Goal: Information Seeking & Learning: Learn about a topic

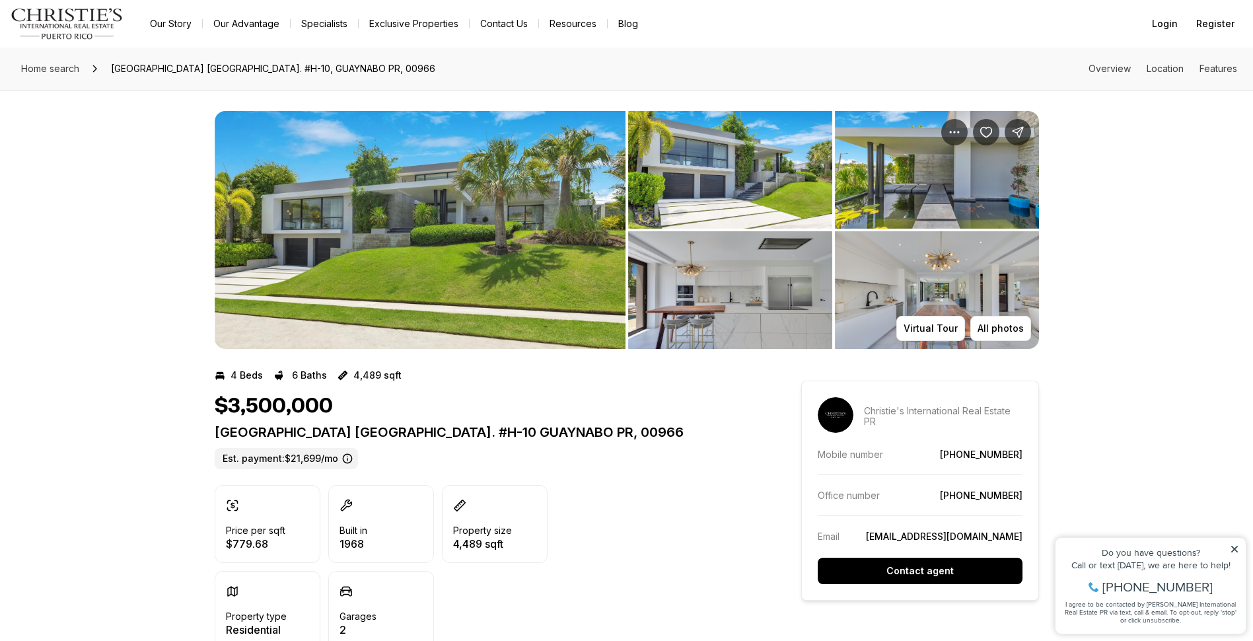
click at [727, 166] on img "View image gallery" at bounding box center [730, 170] width 204 height 118
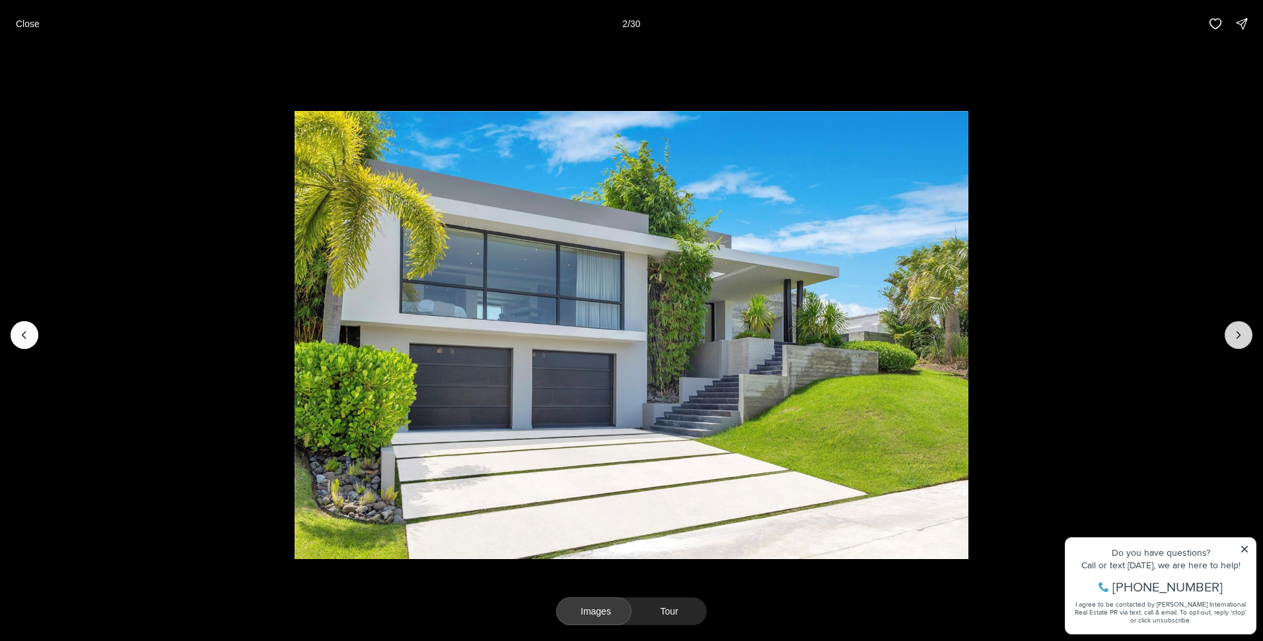
click at [1241, 335] on icon "Next slide" at bounding box center [1238, 334] width 13 height 13
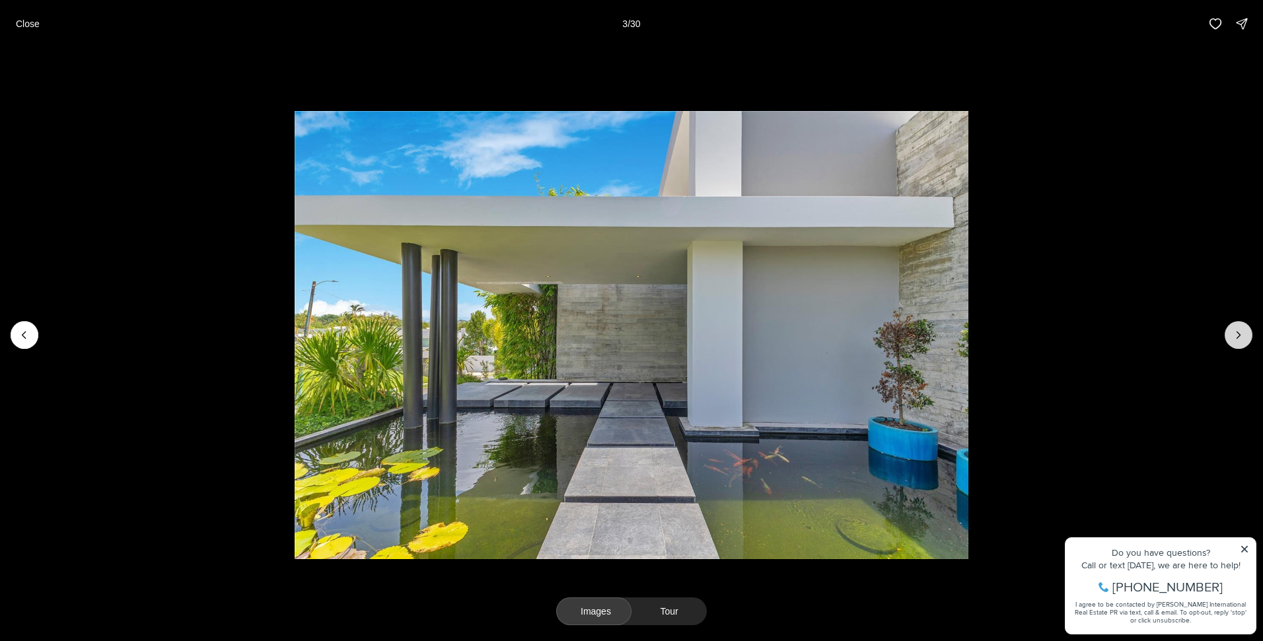
click at [1241, 335] on icon "Next slide" at bounding box center [1238, 334] width 13 height 13
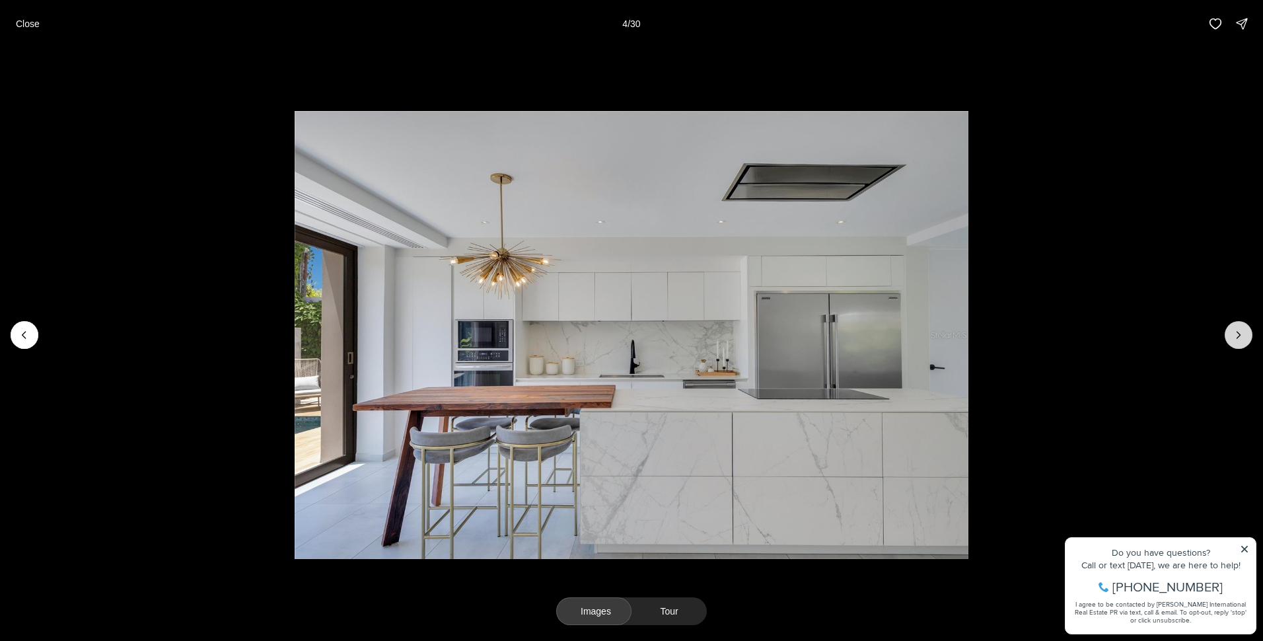
click at [1242, 335] on icon "Next slide" at bounding box center [1238, 334] width 13 height 13
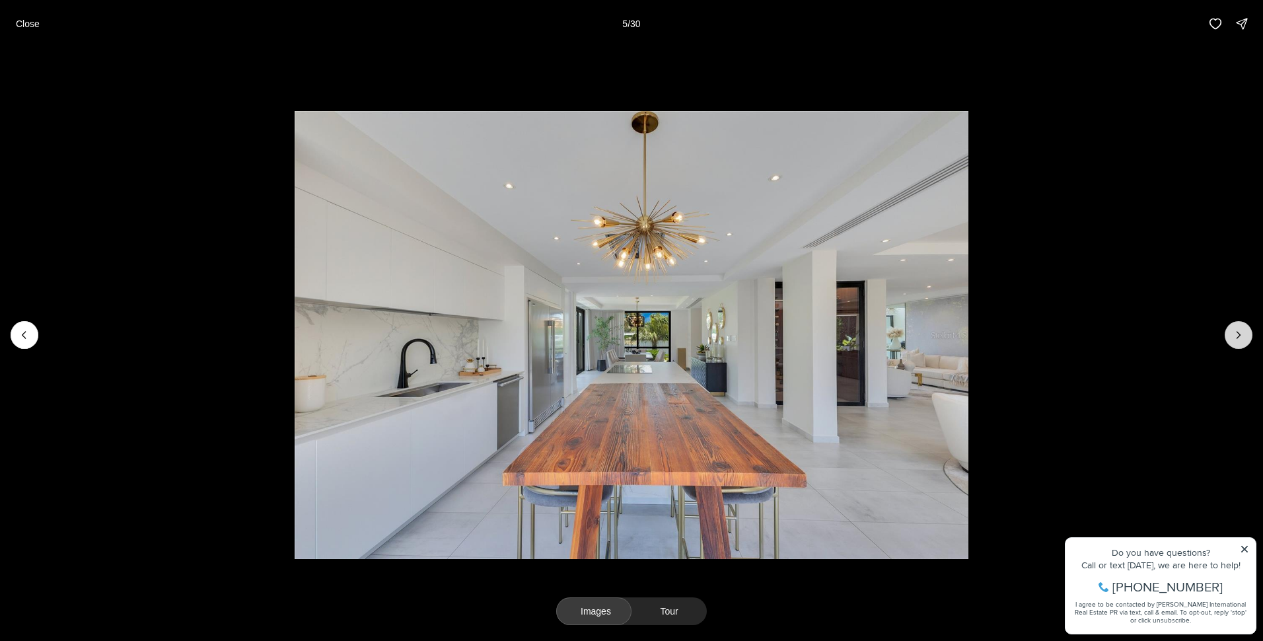
click at [1242, 335] on icon "Next slide" at bounding box center [1238, 334] width 13 height 13
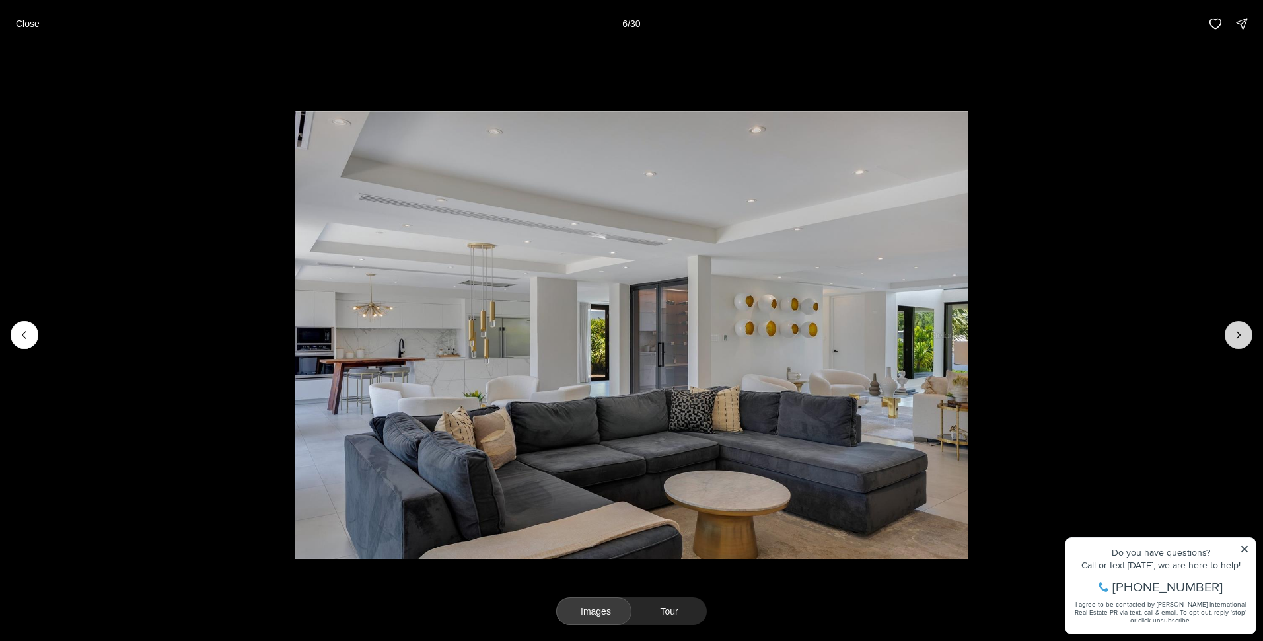
click at [1242, 335] on icon "Next slide" at bounding box center [1238, 334] width 13 height 13
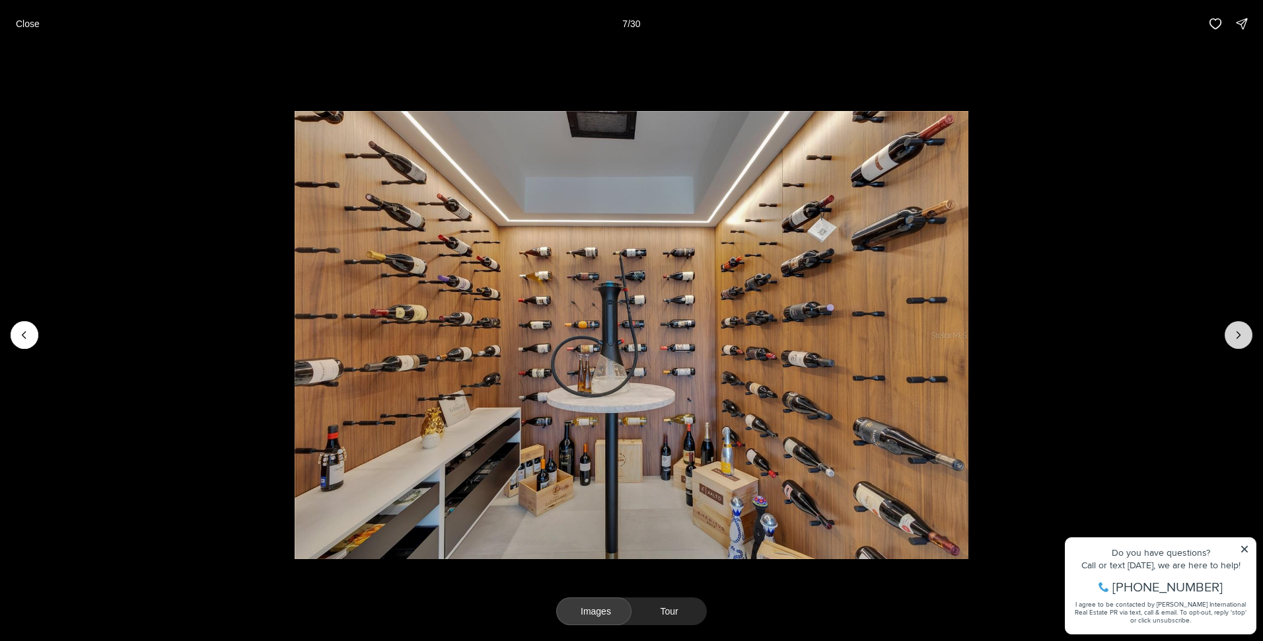
click at [1242, 335] on icon "Next slide" at bounding box center [1238, 334] width 13 height 13
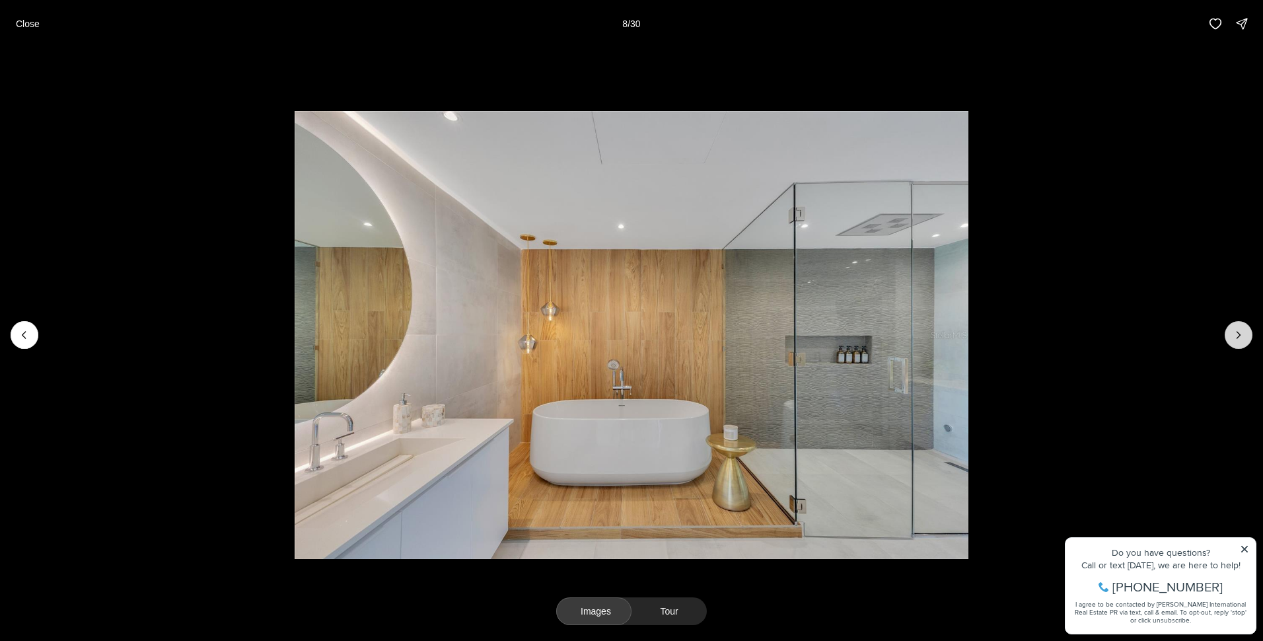
click at [1242, 335] on icon "Next slide" at bounding box center [1238, 334] width 13 height 13
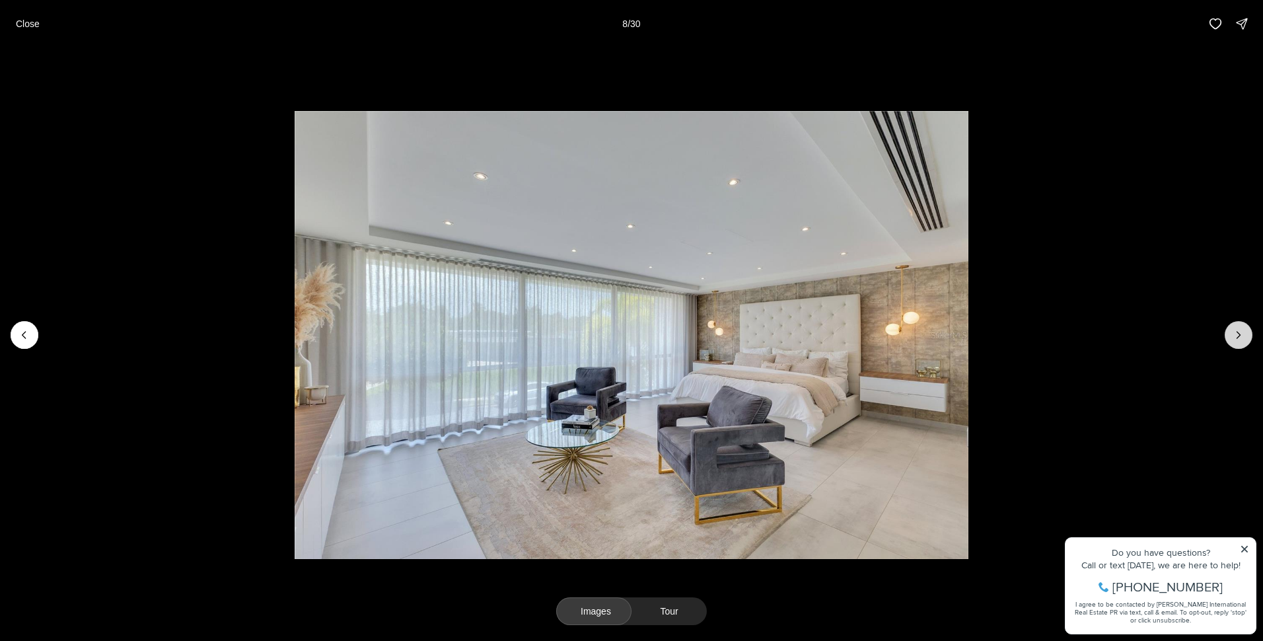
click at [1242, 335] on icon "Next slide" at bounding box center [1238, 334] width 13 height 13
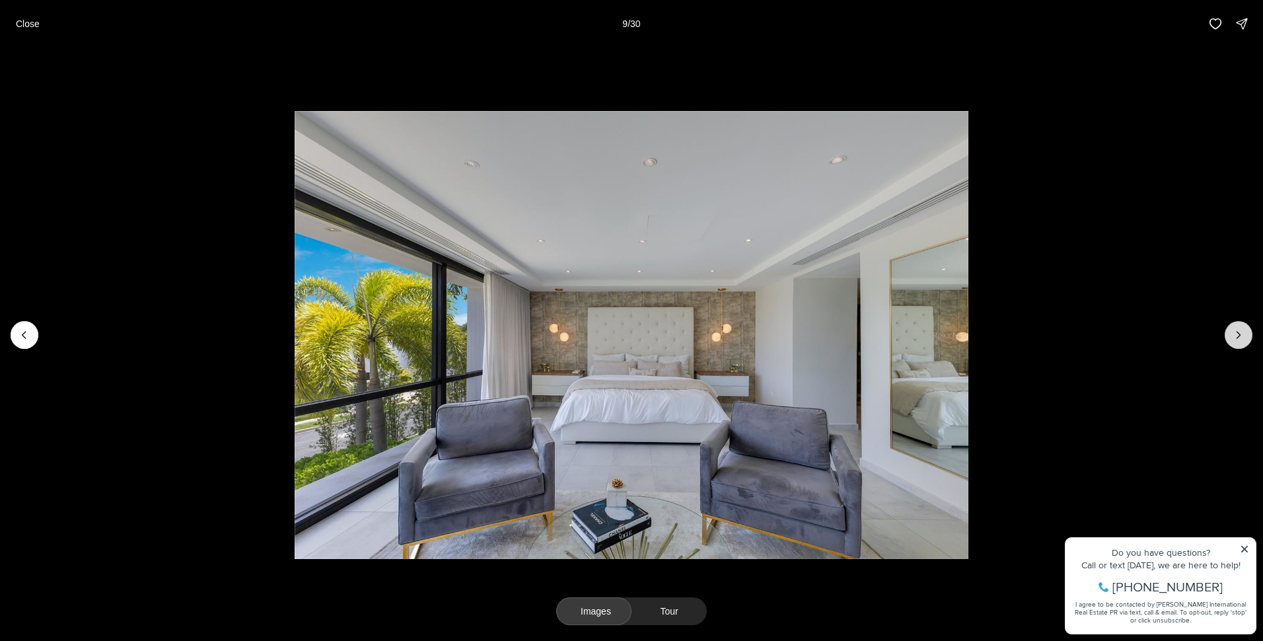
click at [1242, 335] on icon "Next slide" at bounding box center [1238, 334] width 13 height 13
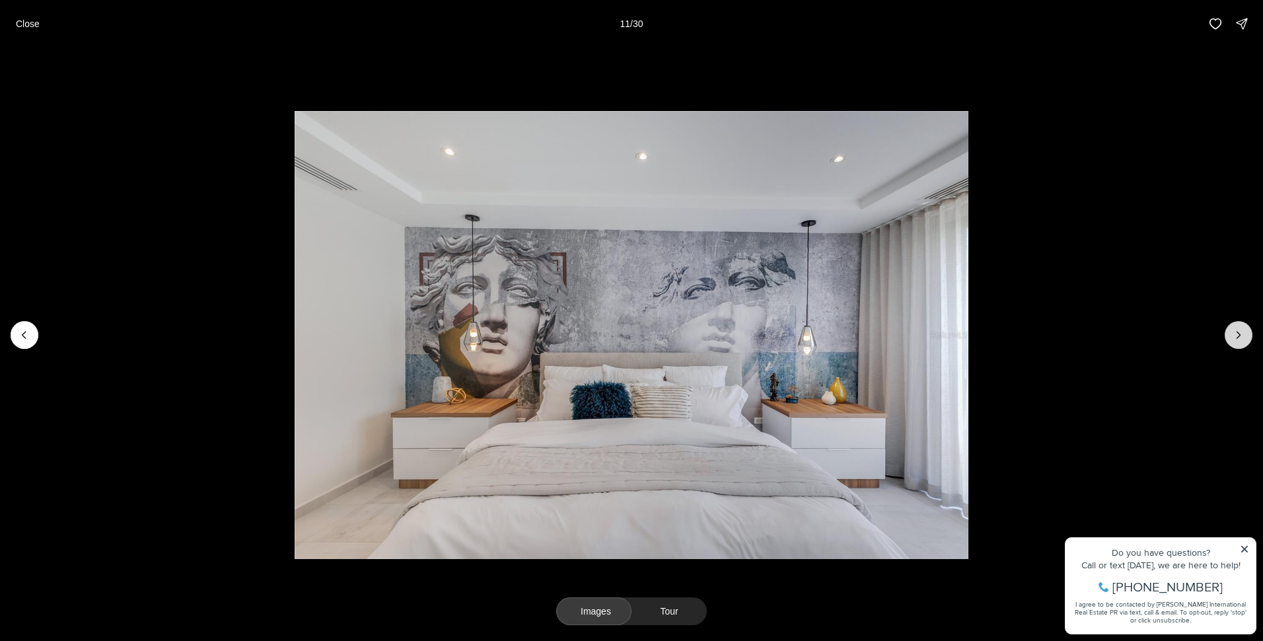
click at [1242, 335] on icon "Next slide" at bounding box center [1238, 334] width 13 height 13
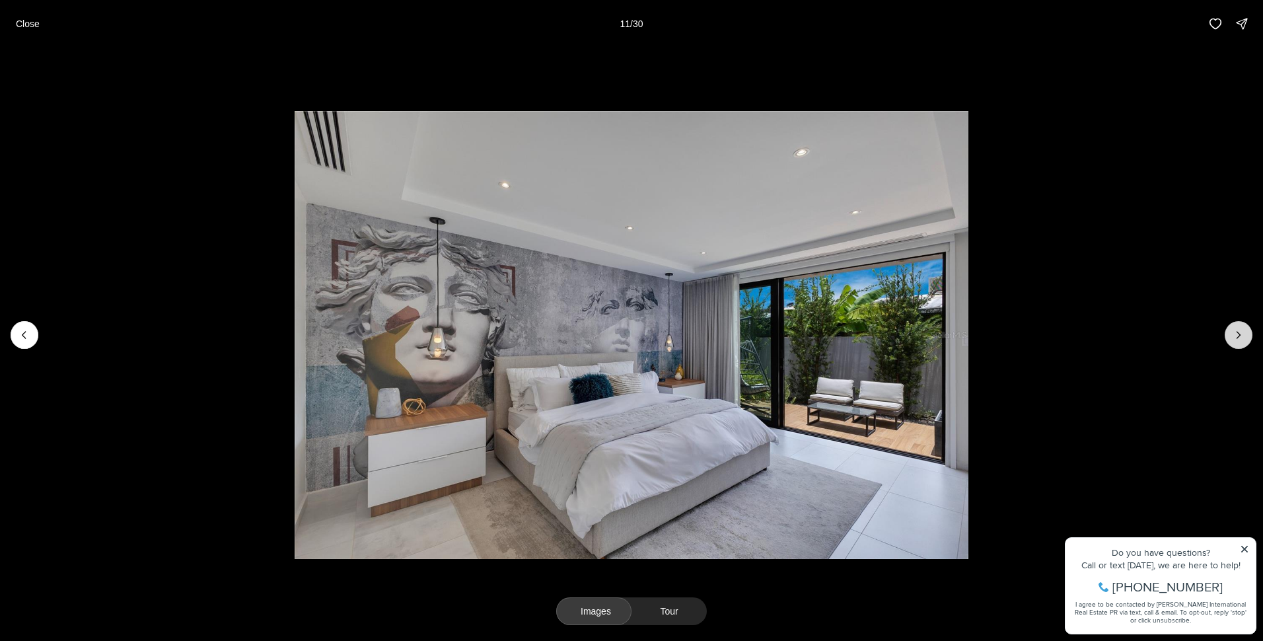
click at [1242, 335] on icon "Next slide" at bounding box center [1238, 334] width 13 height 13
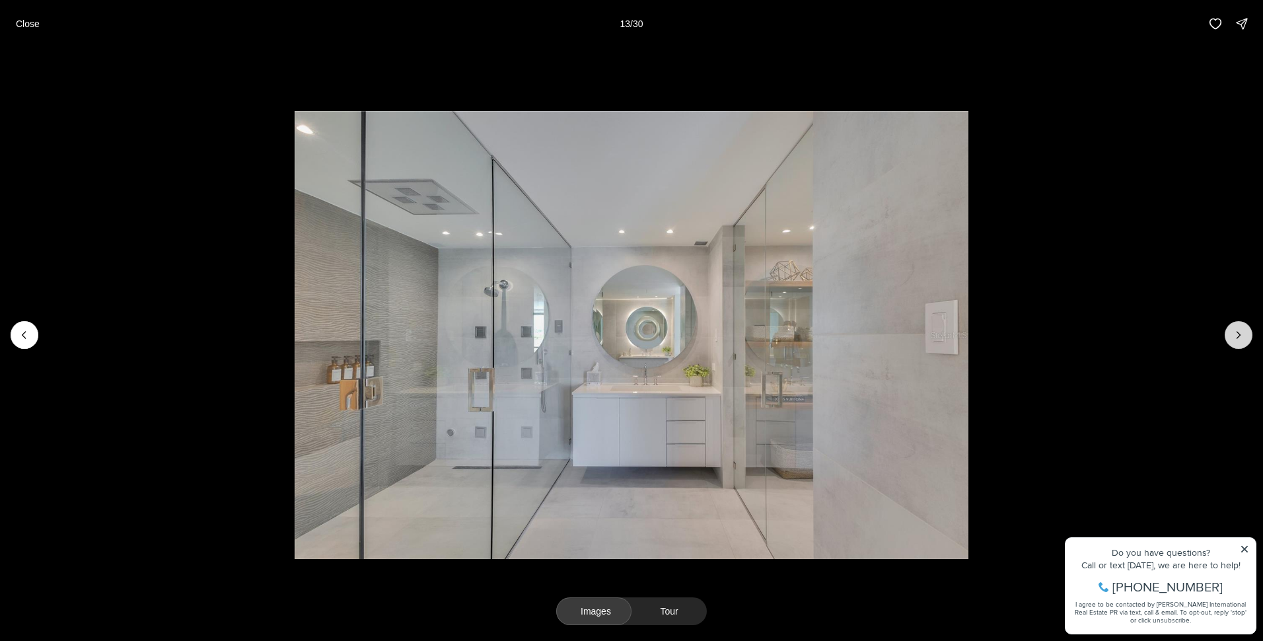
click at [1242, 335] on icon "Next slide" at bounding box center [1238, 334] width 13 height 13
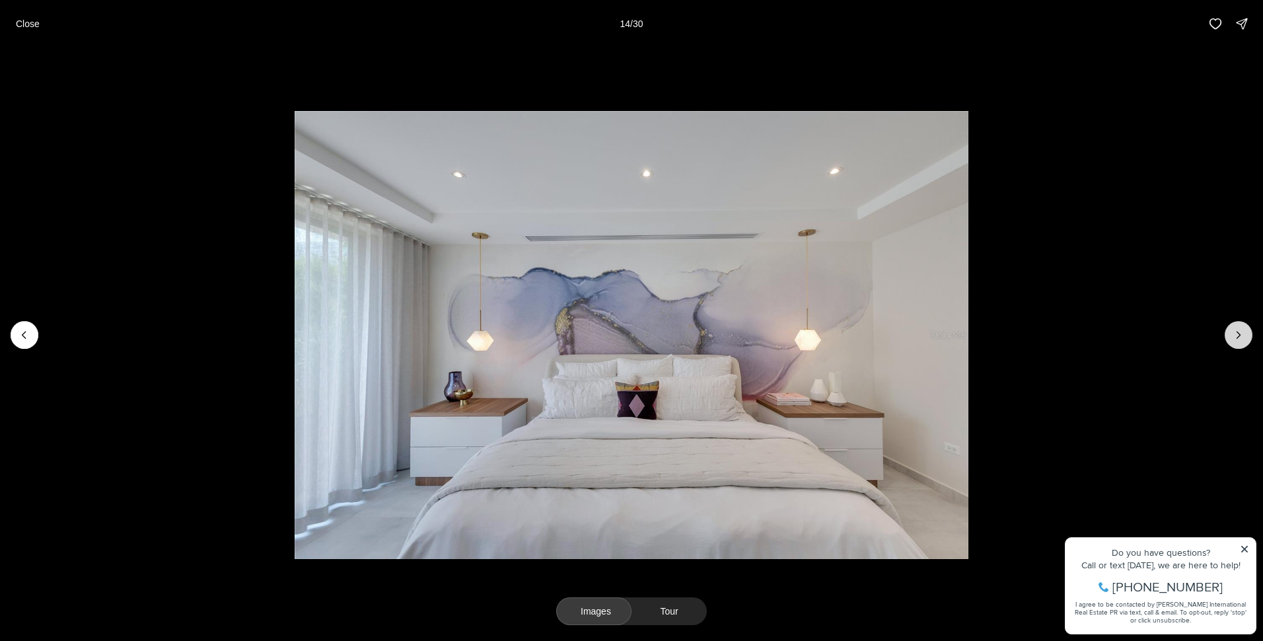
click at [1242, 335] on icon "Next slide" at bounding box center [1238, 334] width 13 height 13
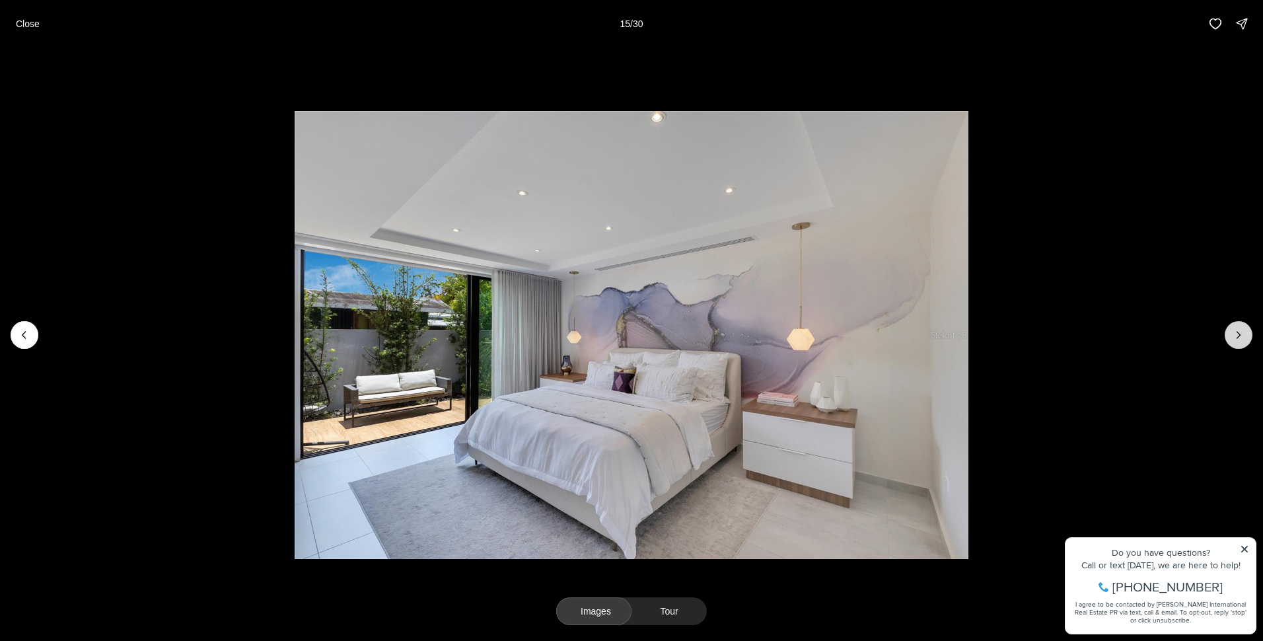
click at [1242, 335] on icon "Next slide" at bounding box center [1238, 334] width 13 height 13
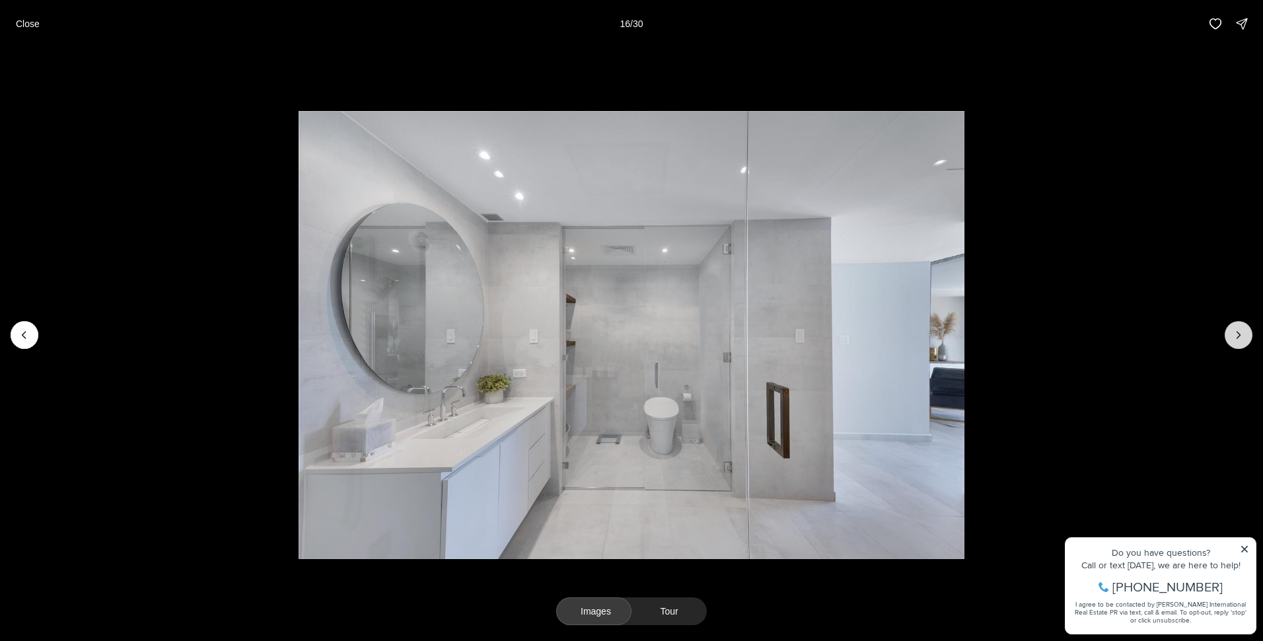
click at [1242, 335] on icon "Next slide" at bounding box center [1238, 334] width 13 height 13
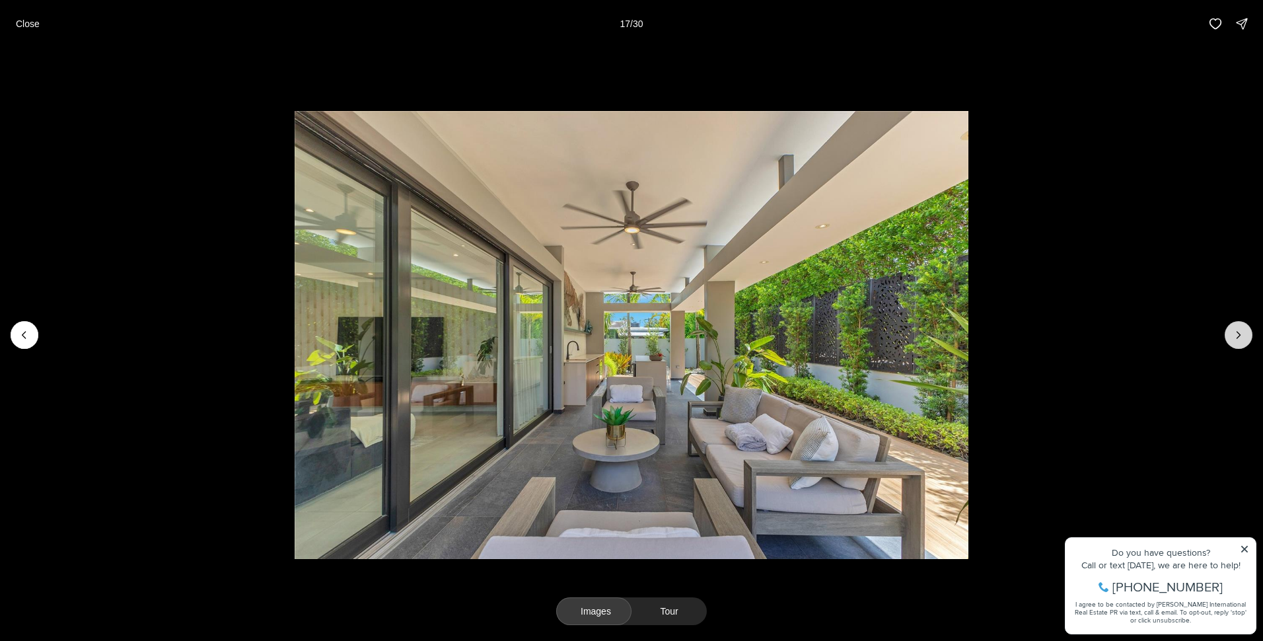
click at [1242, 335] on icon "Next slide" at bounding box center [1238, 334] width 13 height 13
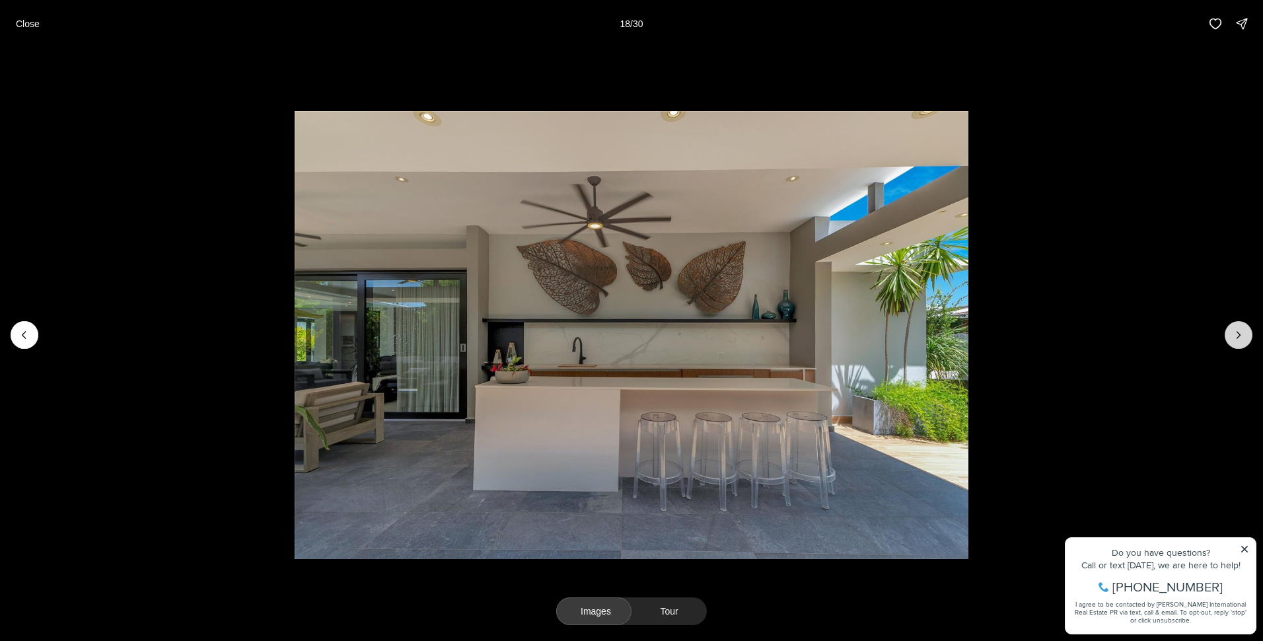
click at [1242, 335] on icon "Next slide" at bounding box center [1238, 334] width 13 height 13
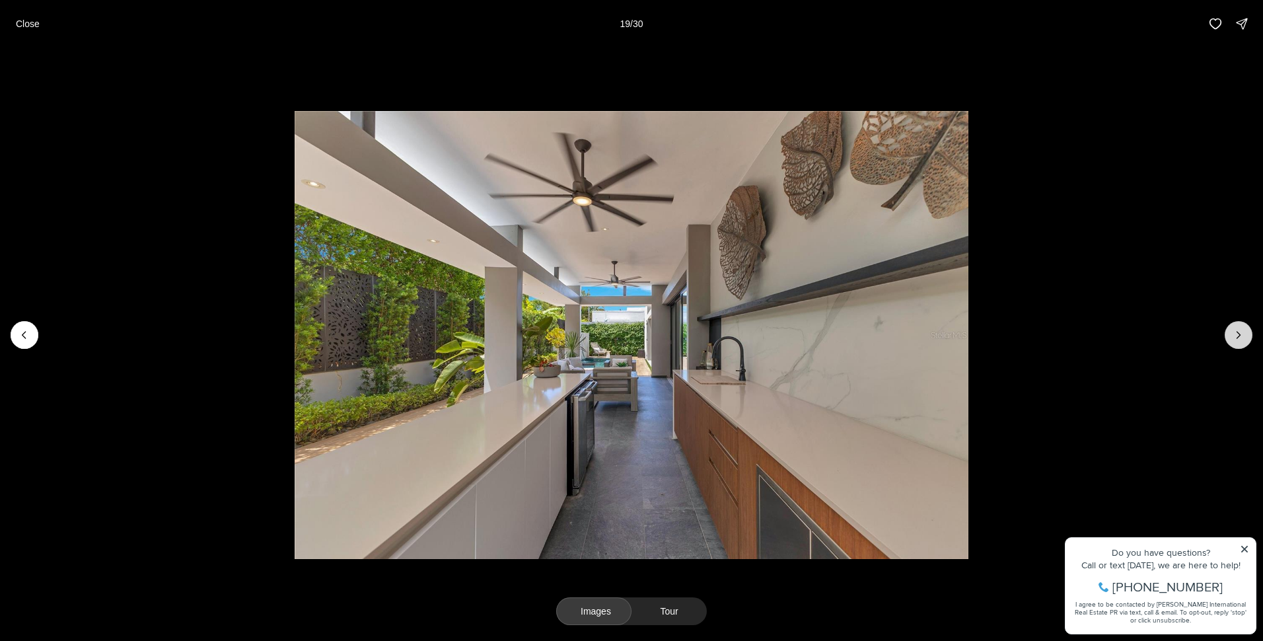
click at [1242, 335] on icon "Next slide" at bounding box center [1238, 334] width 13 height 13
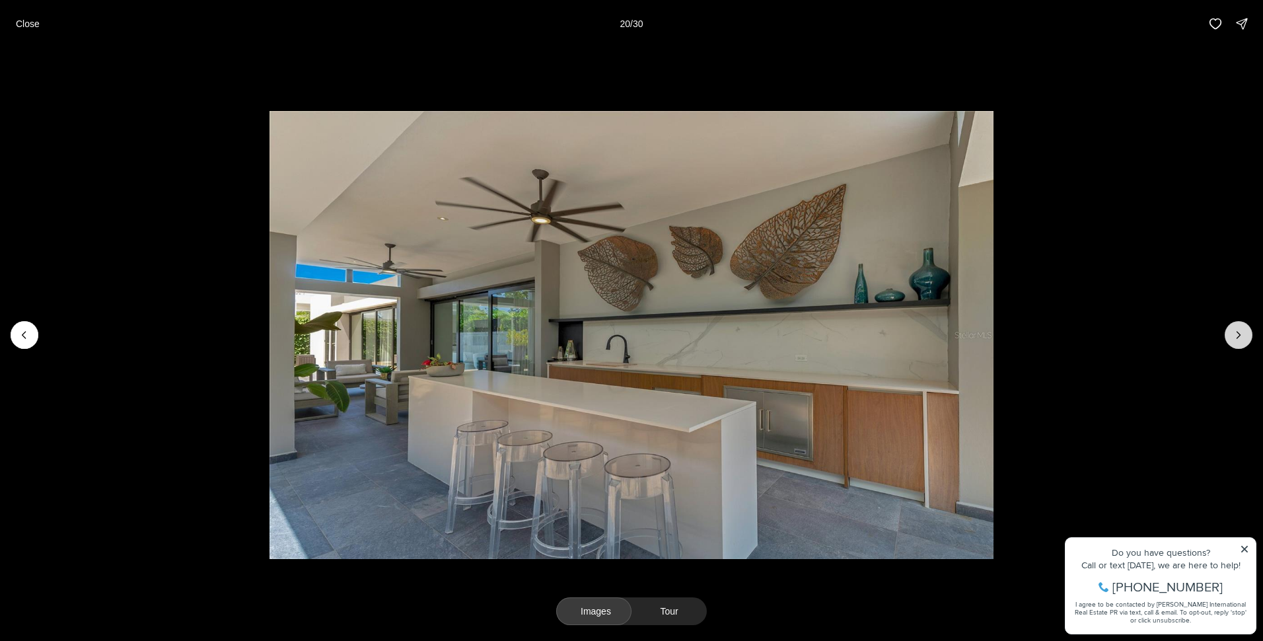
click at [1242, 335] on icon "Next slide" at bounding box center [1238, 334] width 13 height 13
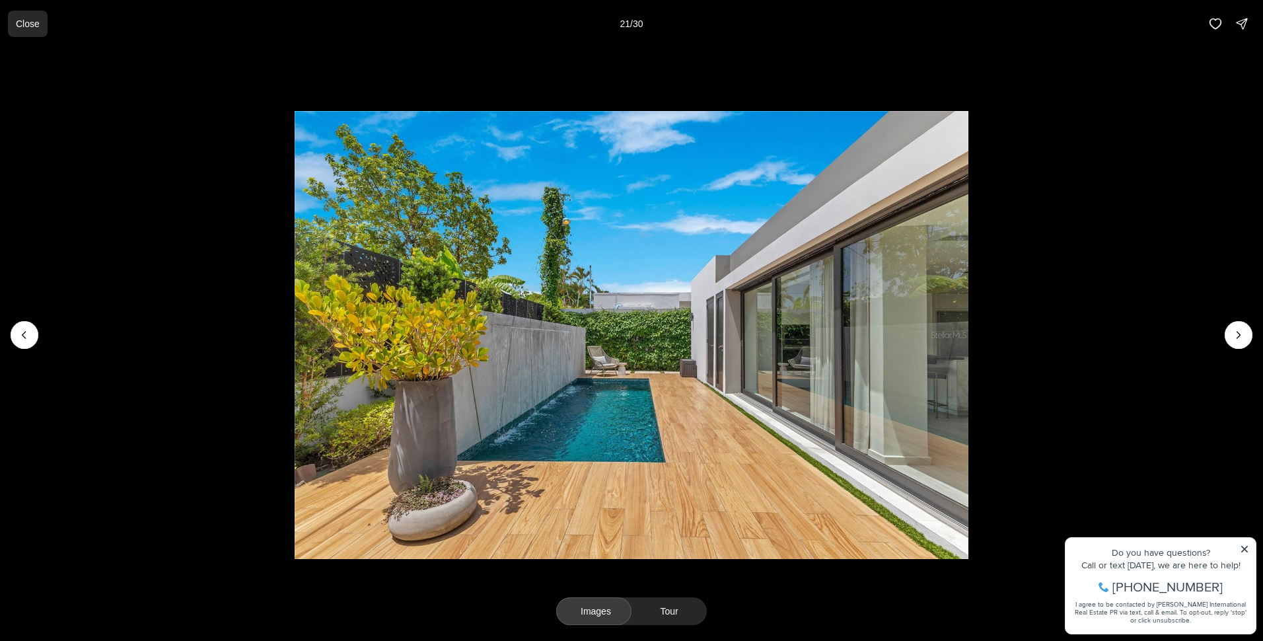
click at [26, 20] on p "Close" at bounding box center [28, 23] width 24 height 11
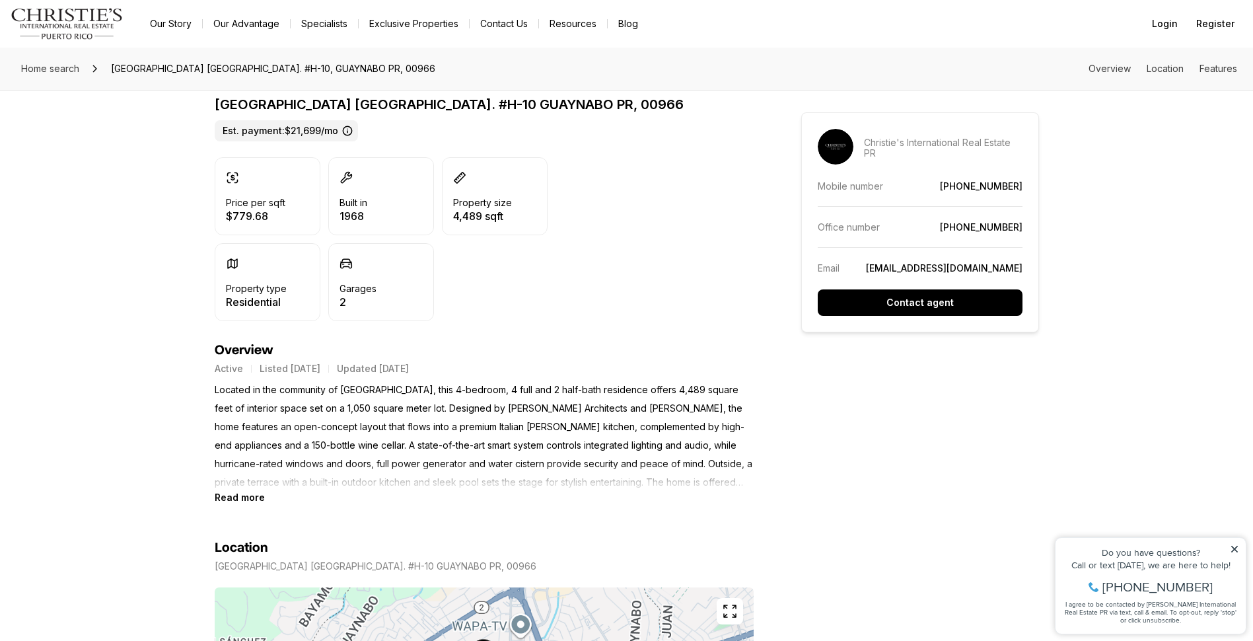
scroll to position [330, 0]
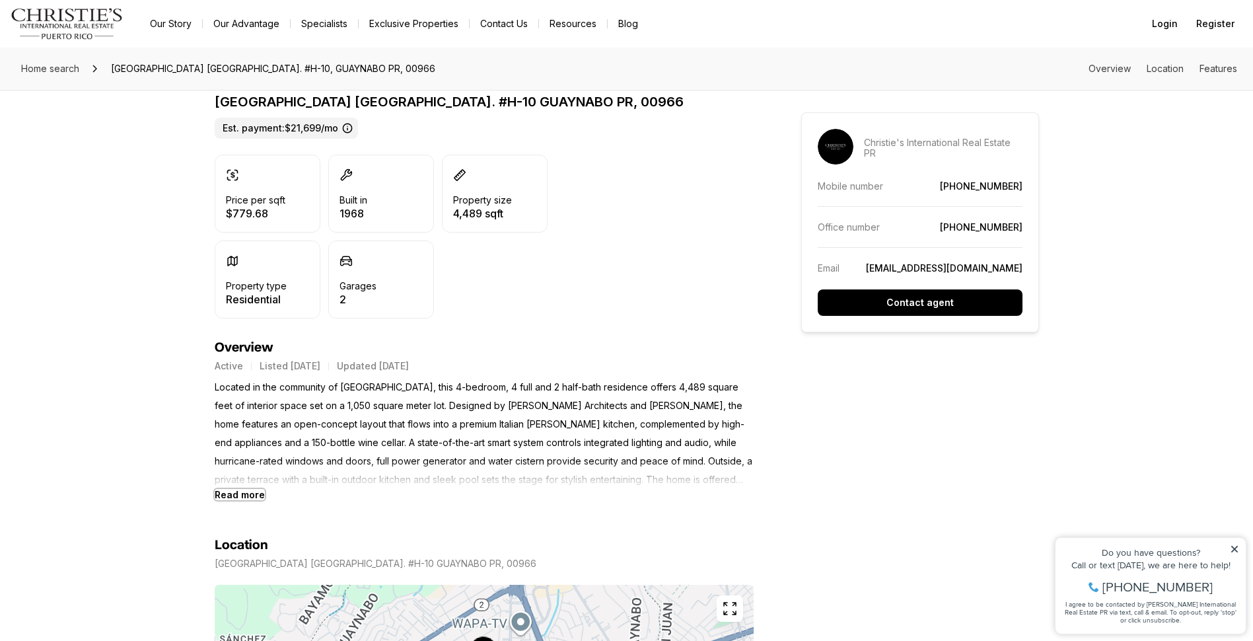
click at [239, 496] on b "Read more" at bounding box center [240, 494] width 50 height 11
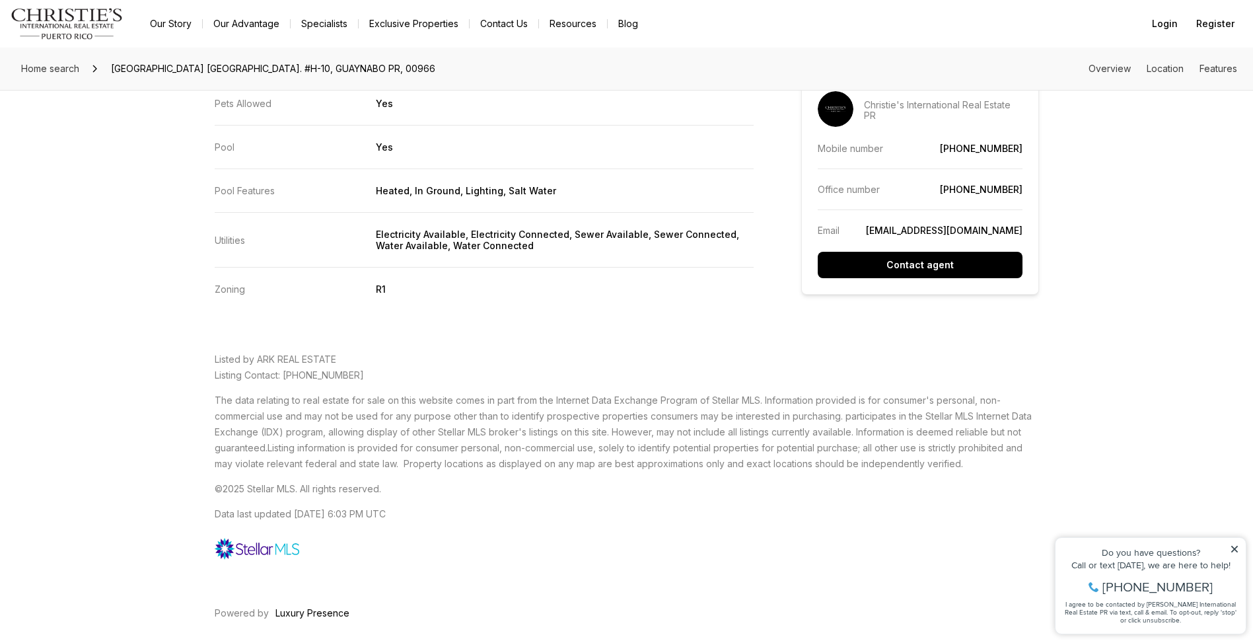
scroll to position [2840, 0]
